Goal: Find contact information: Find contact information

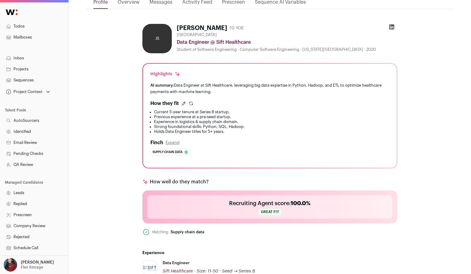
scroll to position [78, 0]
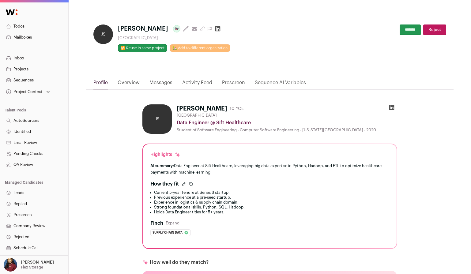
click at [392, 107] on icon at bounding box center [392, 107] width 6 height 6
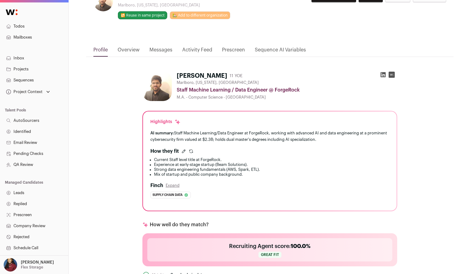
scroll to position [18, 0]
